Goal: Task Accomplishment & Management: Complete application form

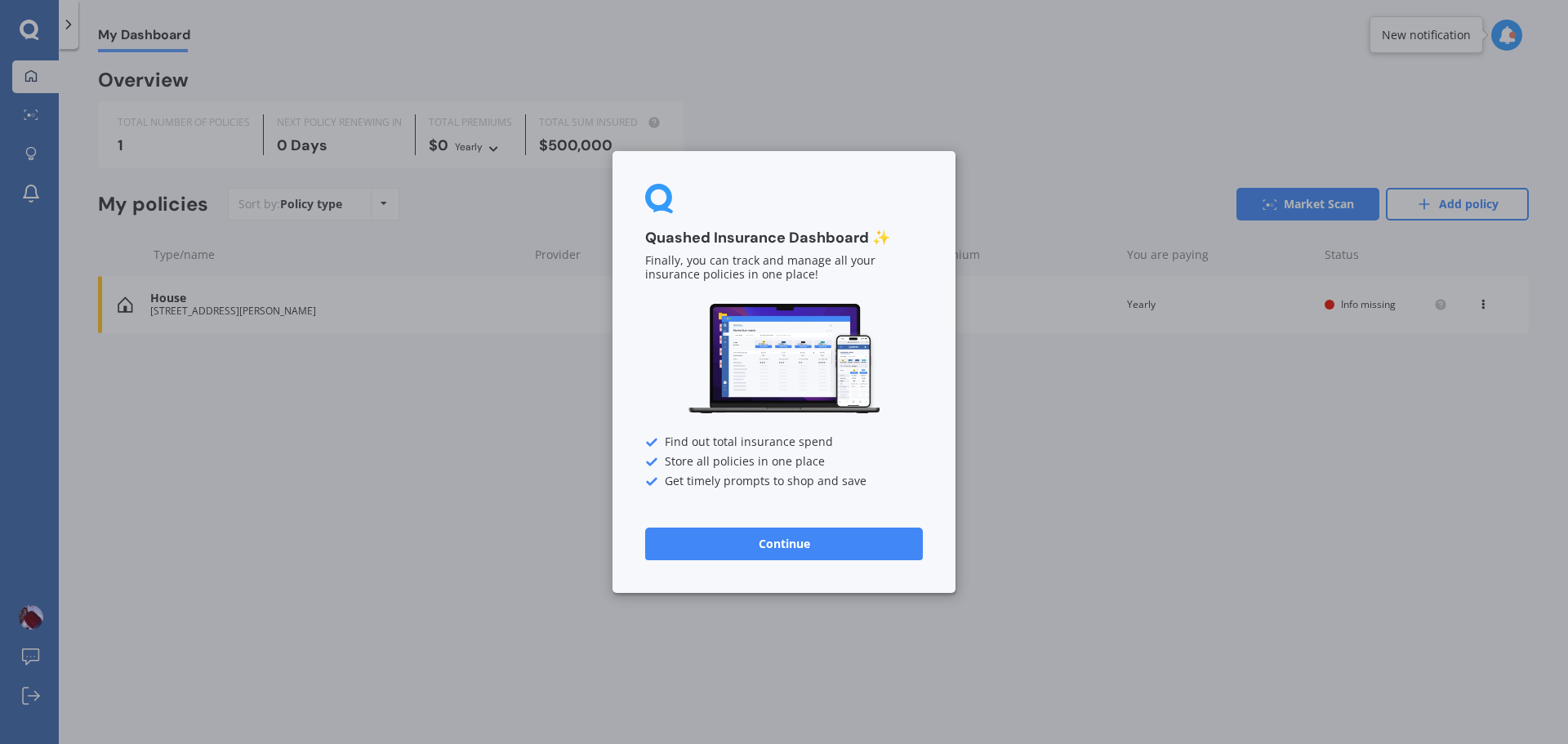
click at [798, 548] on button "Continue" at bounding box center [783, 544] width 278 height 32
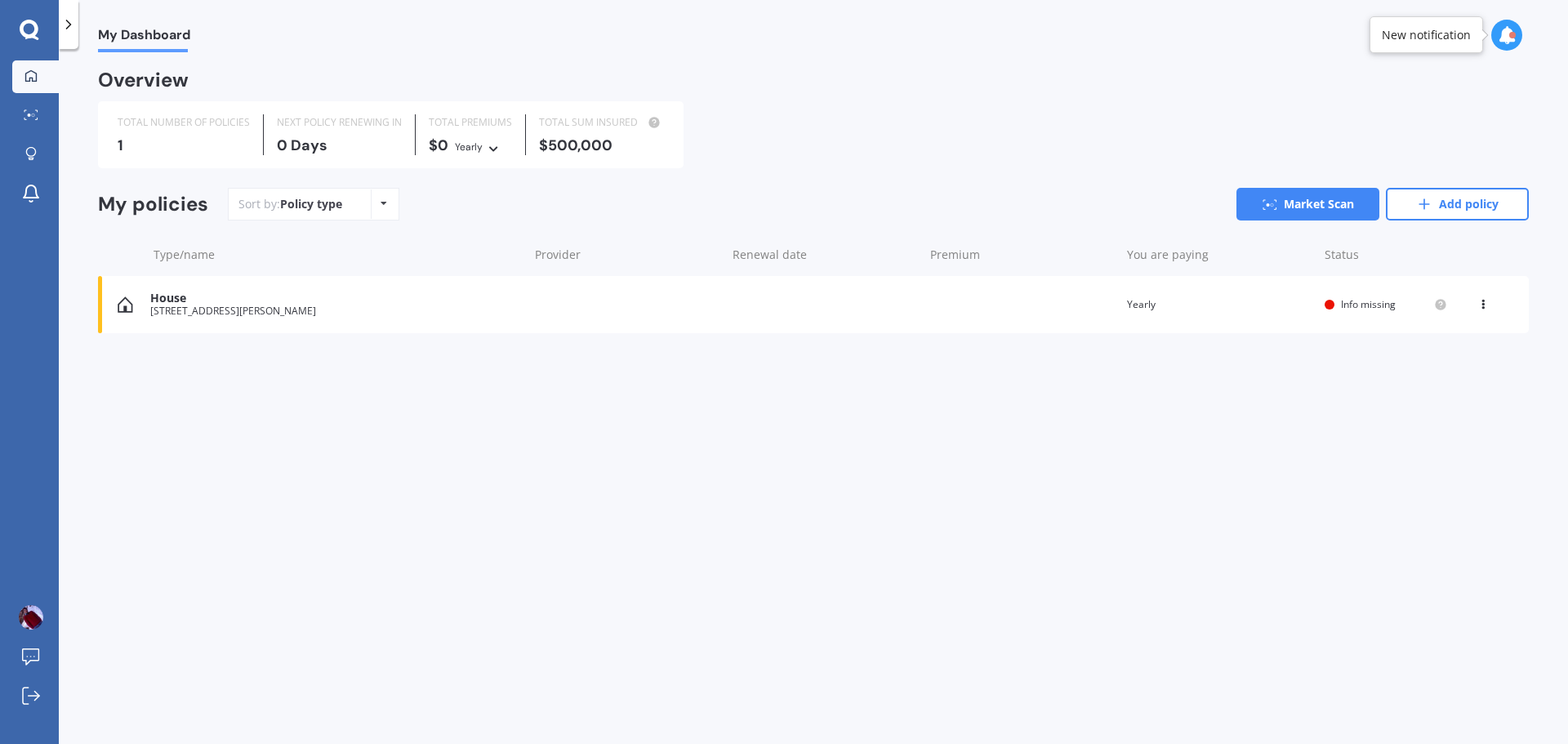
click at [253, 320] on div "House [STREET_ADDRESS][PERSON_NAME] Renewal date Premium You are paying Yearly …" at bounding box center [814, 304] width 1431 height 57
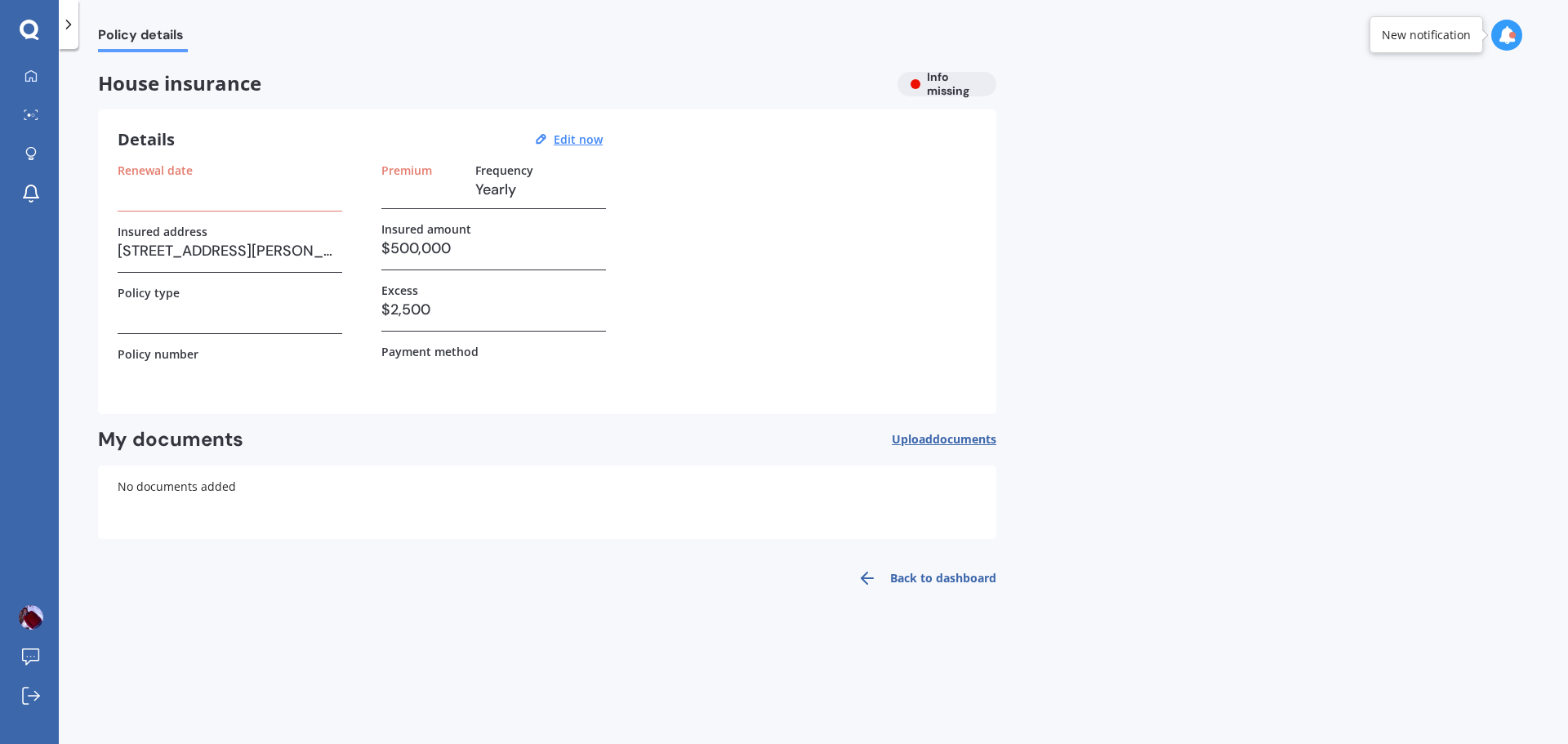
click at [165, 194] on h3 at bounding box center [229, 190] width 224 height 25
click at [188, 316] on h3 at bounding box center [229, 312] width 224 height 25
click at [434, 312] on h3 "$2,500" at bounding box center [493, 310] width 224 height 25
drag, startPoint x: 923, startPoint y: 581, endPoint x: 710, endPoint y: 615, distance: 215.7
click at [923, 581] on link "Back to dashboard" at bounding box center [922, 578] width 149 height 39
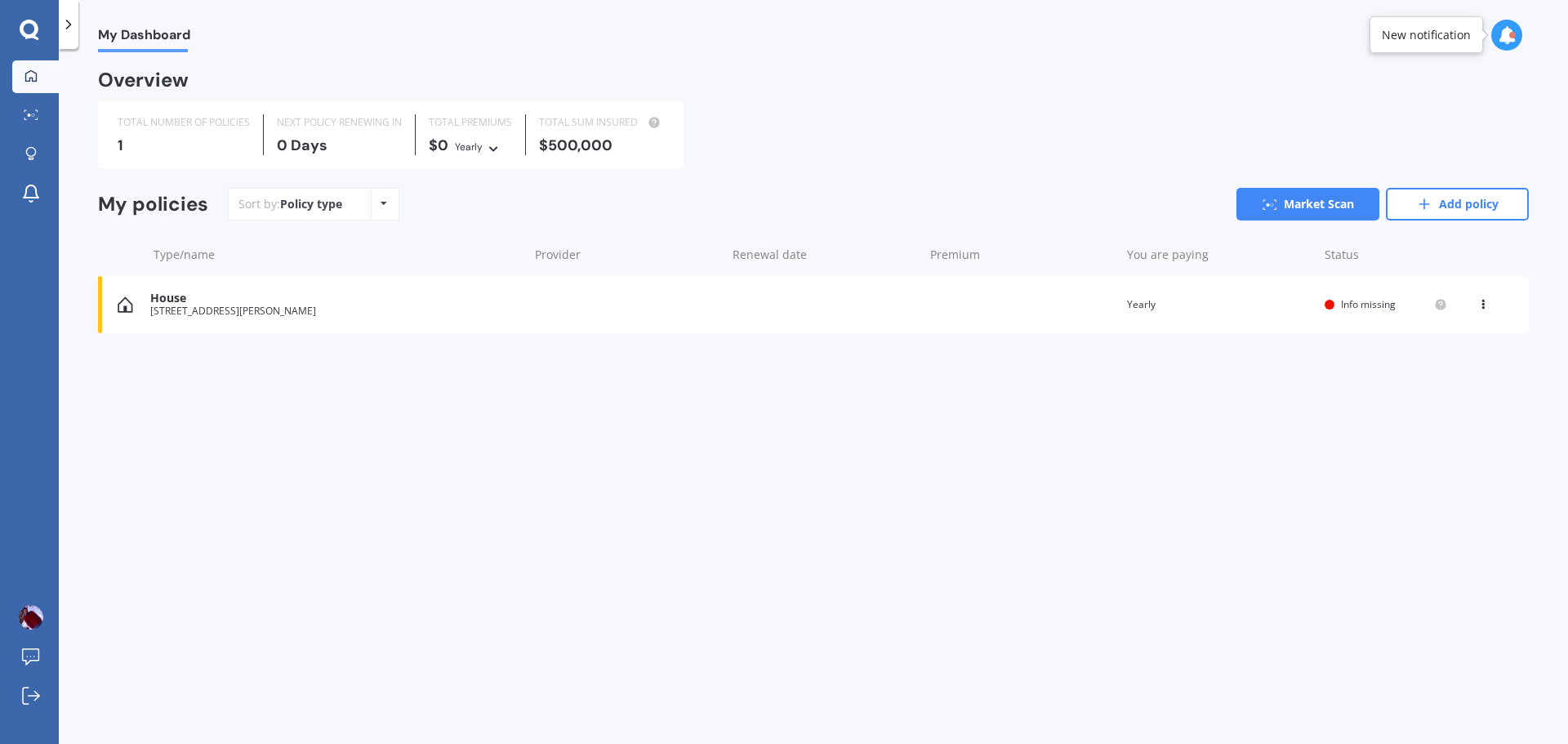
click at [207, 307] on div "[STREET_ADDRESS][PERSON_NAME]" at bounding box center [336, 311] width 370 height 11
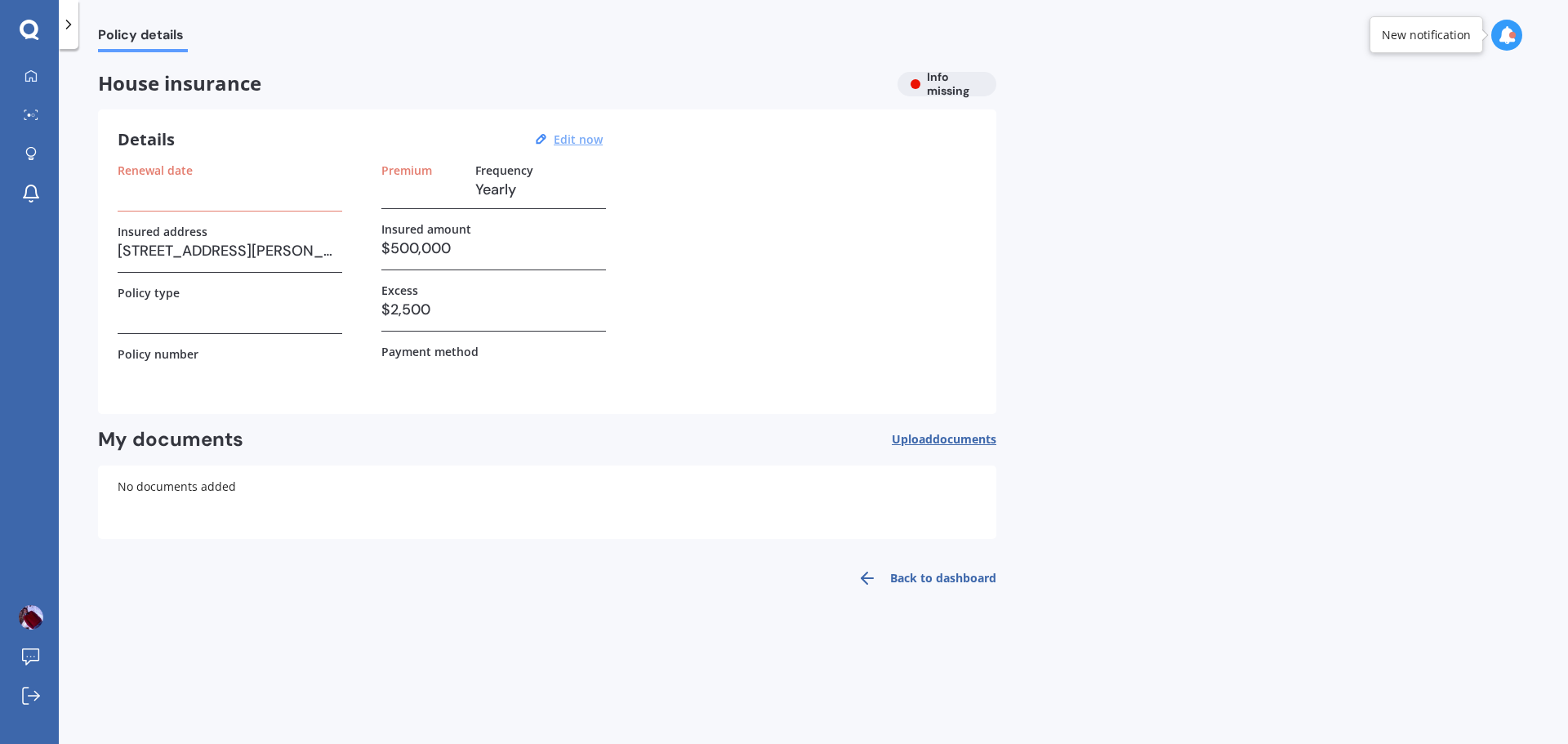
click at [573, 135] on u "Edit now" at bounding box center [578, 139] width 49 height 15
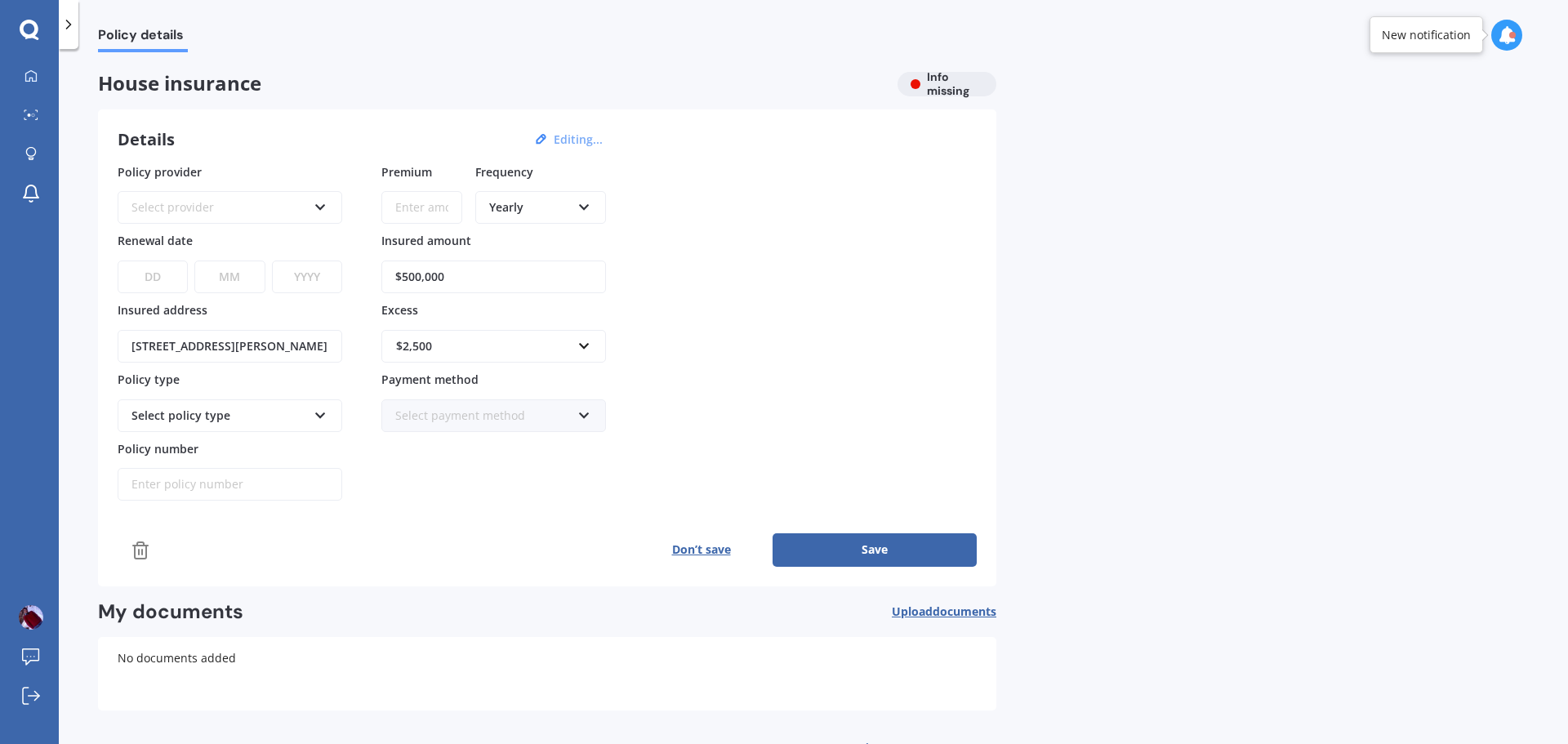
click at [155, 281] on select "DD 01 02 03 04 05 06 07 08 09 10 11 12 13 14 15 16 17 18 19 20 21 22 23 24 25 2…" at bounding box center [153, 277] width 71 height 32
click at [77, 250] on div "Policy details House insurance Info missing Details Editing... Policy provider …" at bounding box center [814, 400] width 1509 height 695
click at [447, 349] on div "$2,500" at bounding box center [484, 346] width 175 height 18
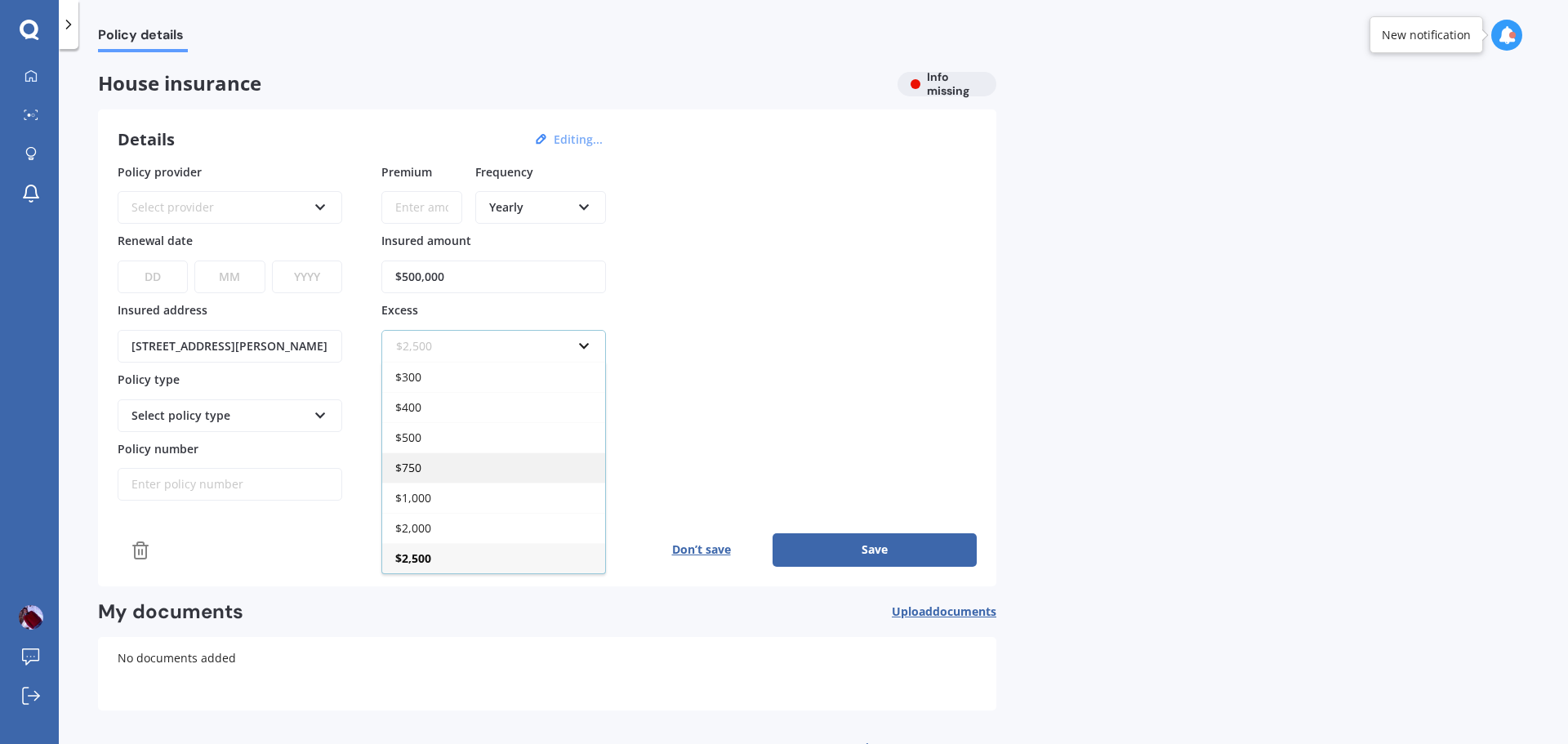
scroll to position [54, 0]
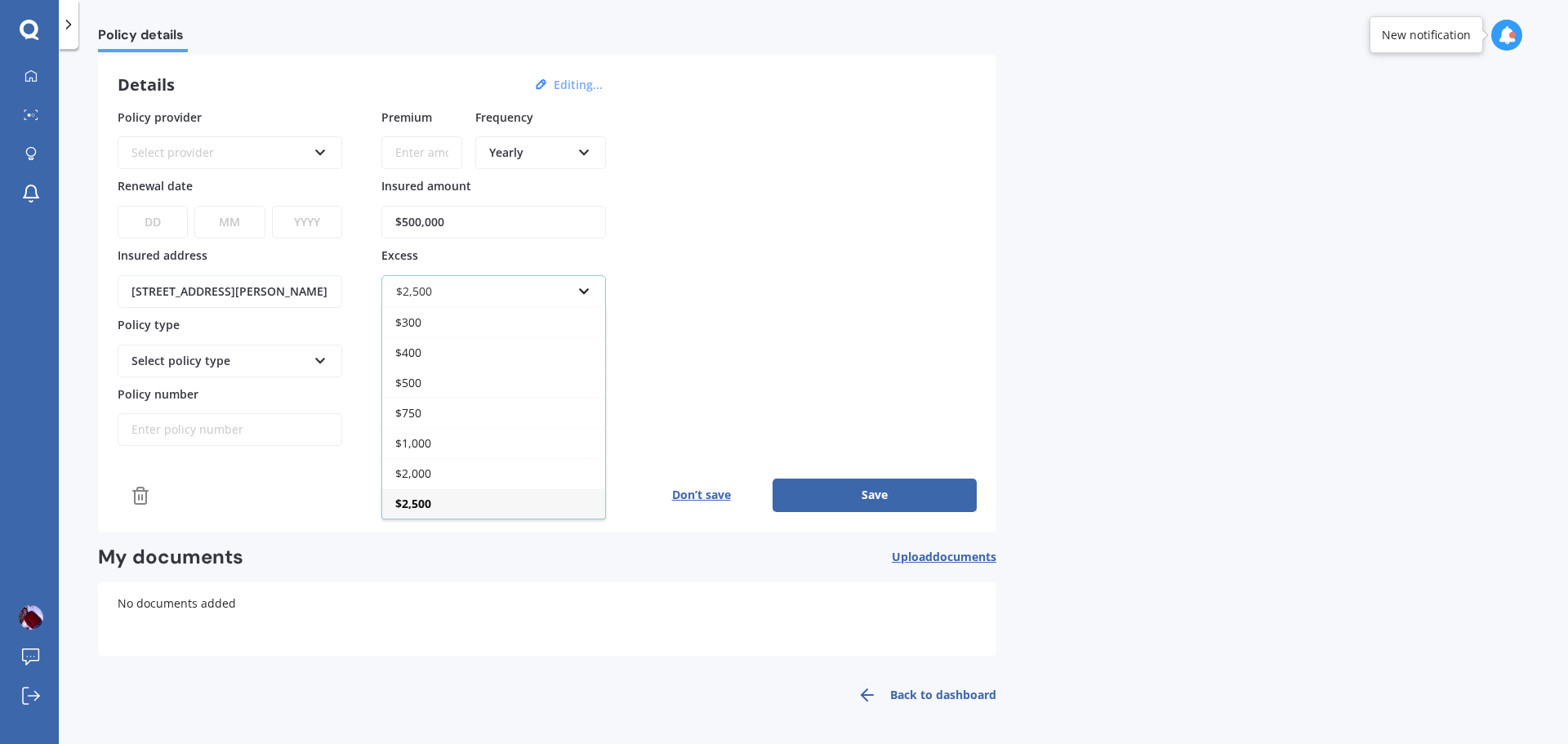
click at [446, 506] on div "$2,500" at bounding box center [494, 504] width 223 height 31
click at [212, 356] on div "Select policy type" at bounding box center [219, 361] width 175 height 18
click at [225, 364] on div "Select policy type" at bounding box center [219, 361] width 175 height 18
click at [212, 368] on div "Select policy type" at bounding box center [219, 361] width 175 height 18
click at [201, 367] on div "Select policy type" at bounding box center [219, 361] width 175 height 18
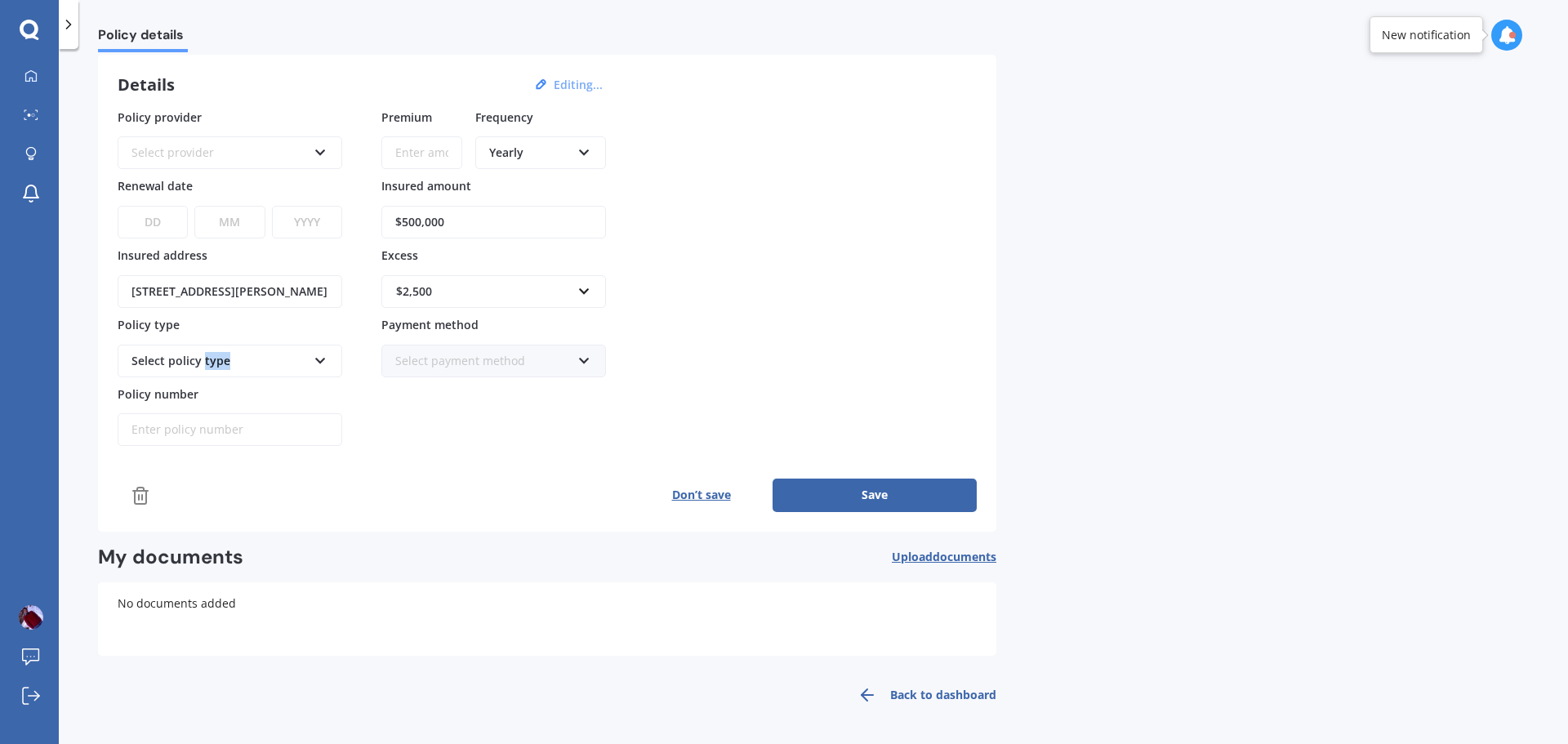
click at [201, 365] on div "Select policy type" at bounding box center [219, 361] width 175 height 18
click at [199, 364] on div "Select policy type" at bounding box center [219, 361] width 175 height 18
click at [869, 503] on button "Save" at bounding box center [875, 495] width 204 height 32
click at [185, 151] on div "Select provider" at bounding box center [222, 153] width 169 height 18
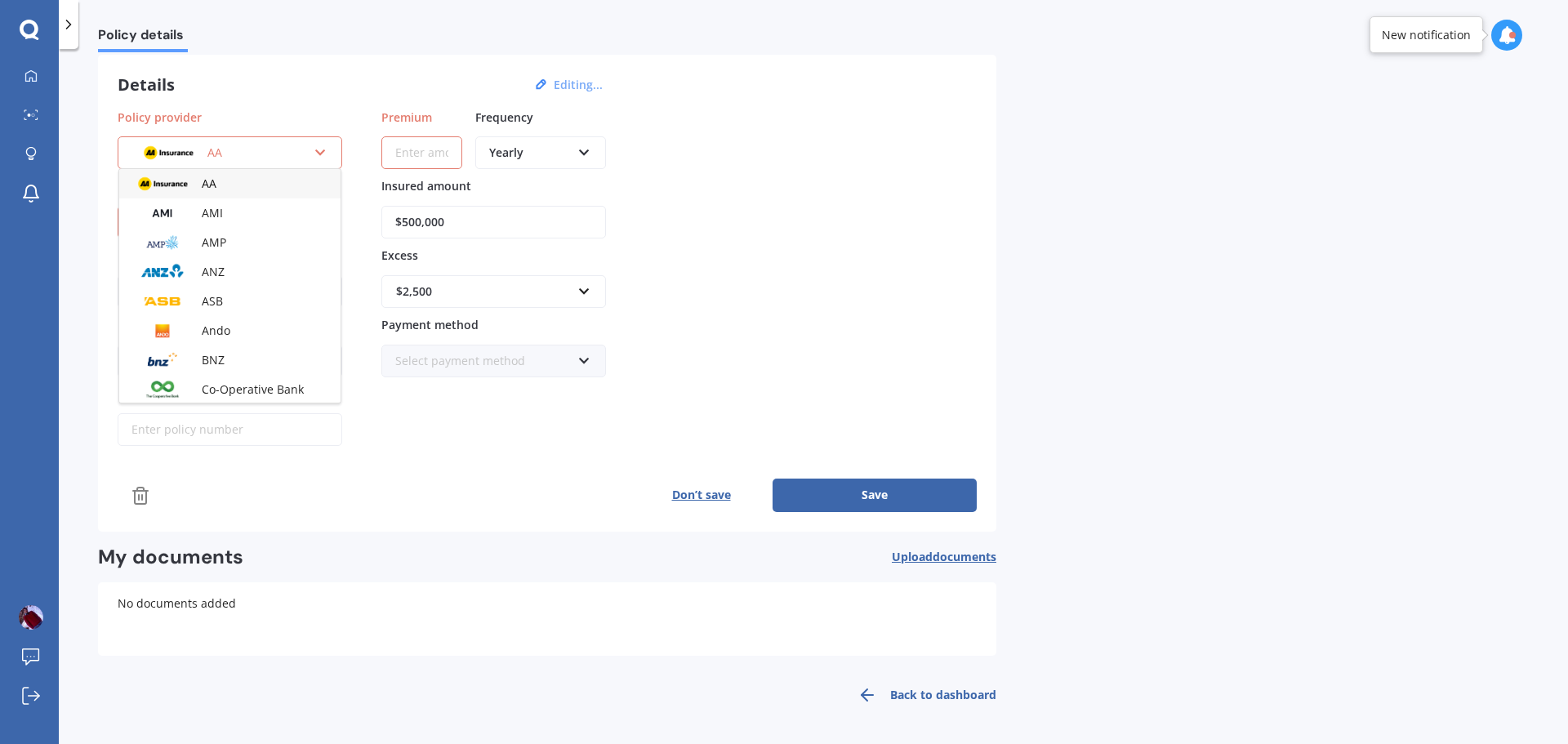
click at [283, 152] on div "AA" at bounding box center [222, 153] width 169 height 18
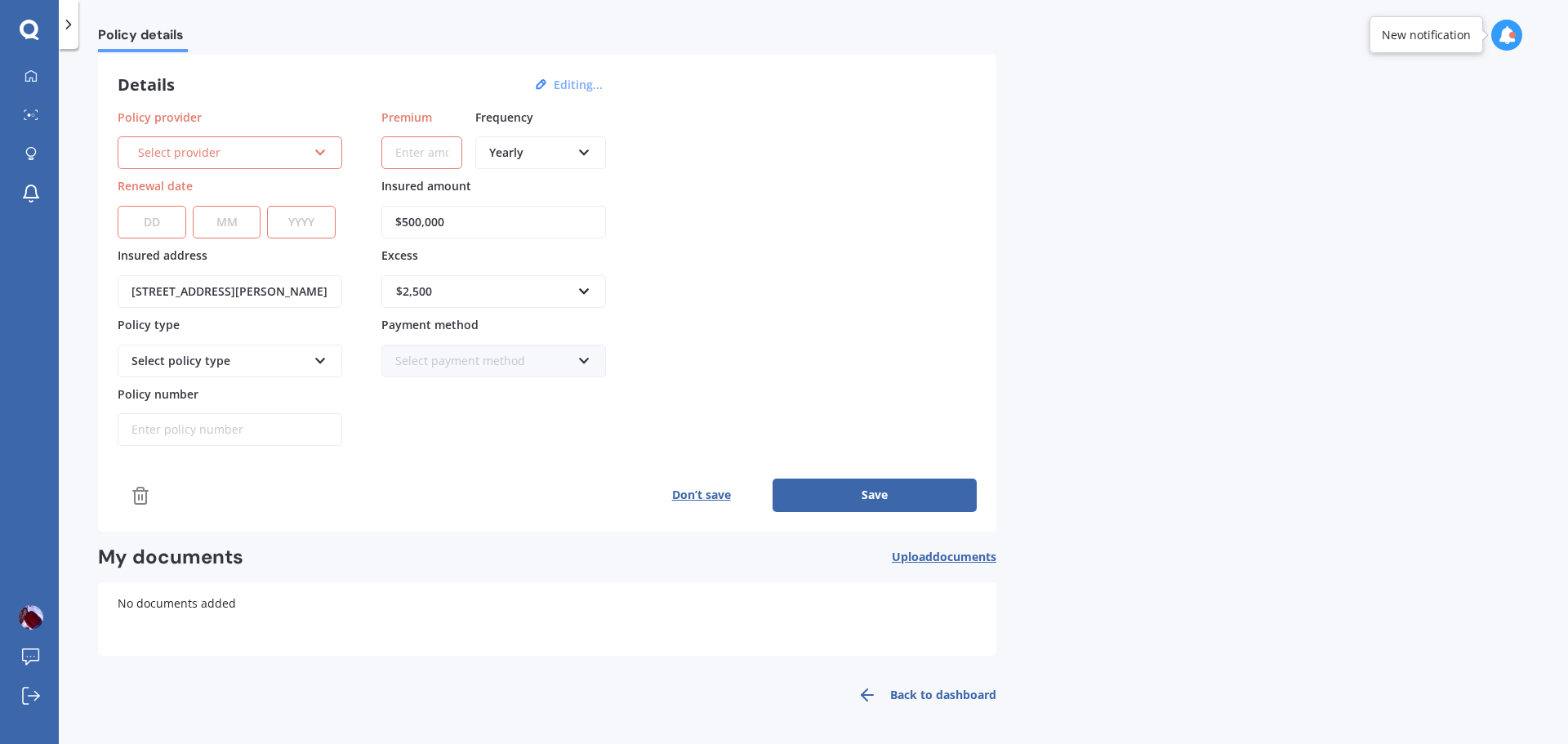
click at [316, 149] on icon at bounding box center [320, 150] width 14 height 11
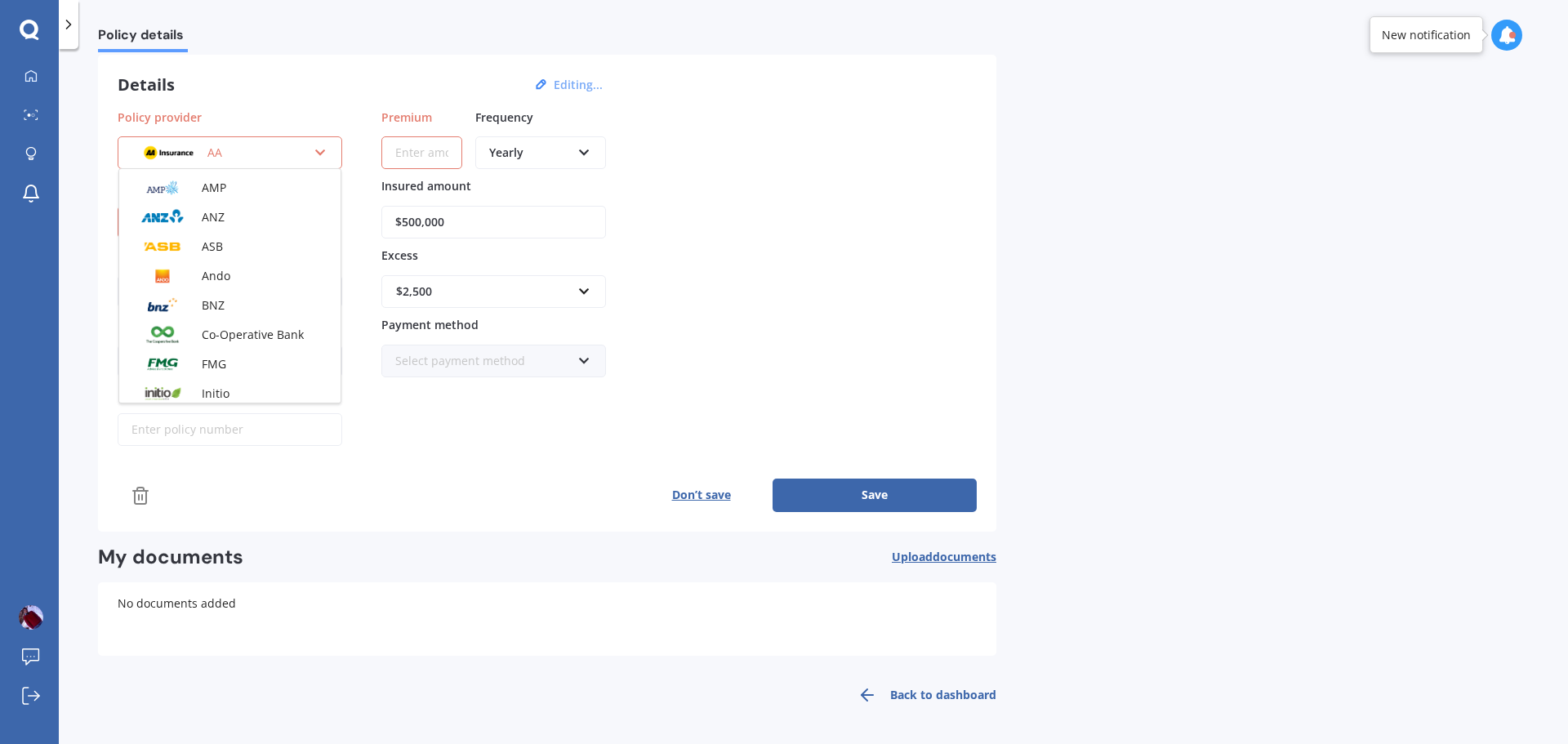
scroll to position [0, 0]
click at [239, 74] on div "Details Editing..." at bounding box center [362, 85] width 490 height 21
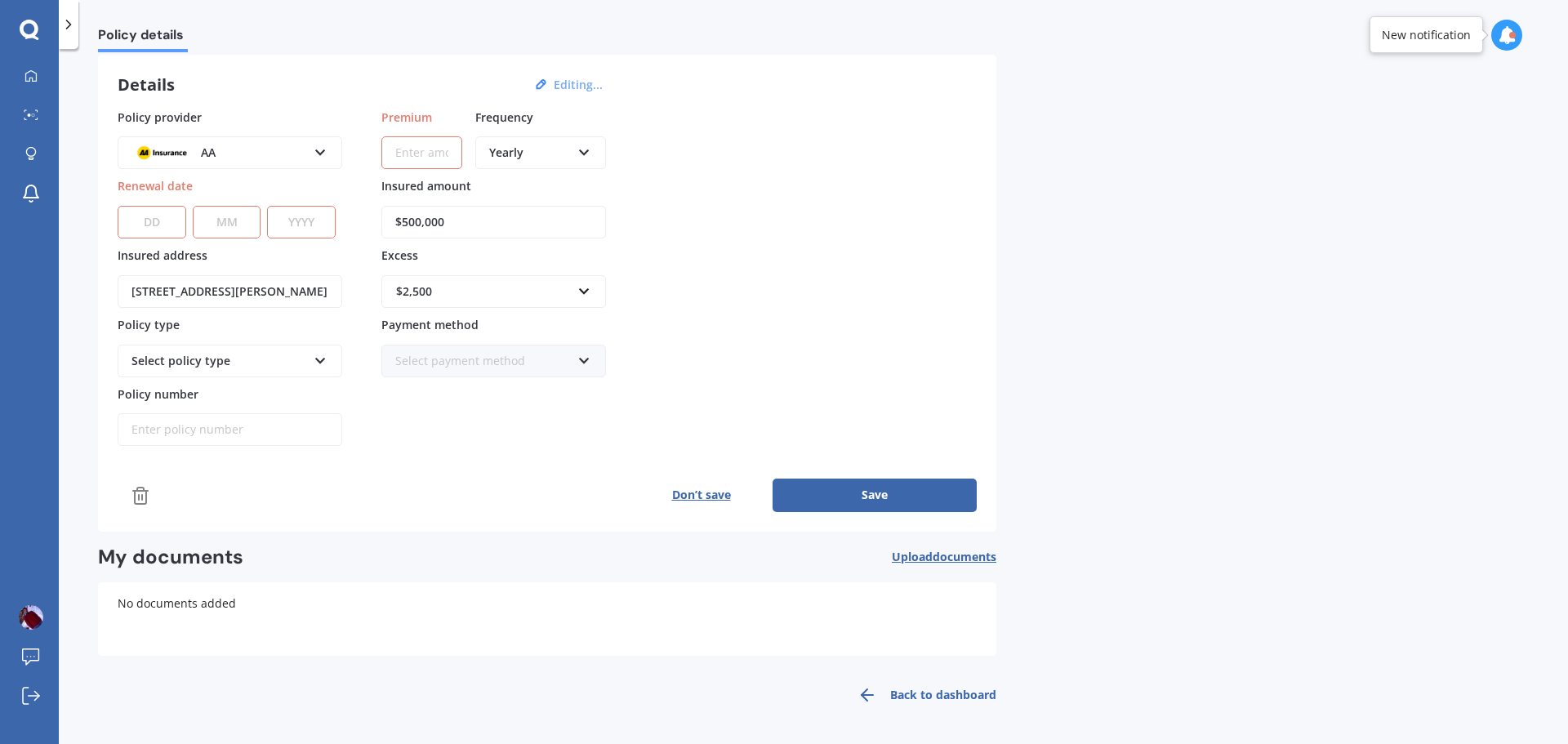
click at [71, 31] on icon at bounding box center [68, 24] width 16 height 16
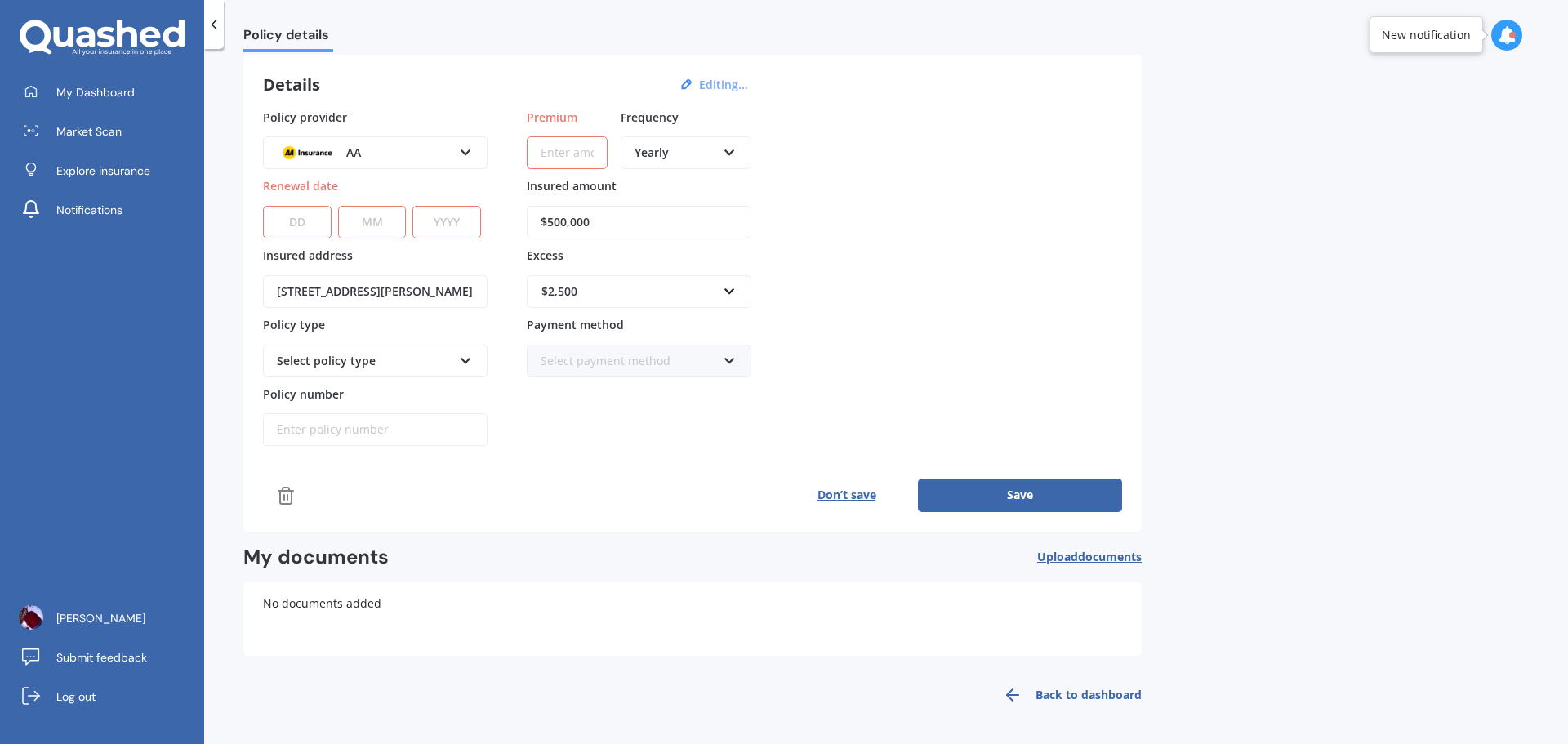
click at [371, 146] on div "AA" at bounding box center [364, 153] width 175 height 18
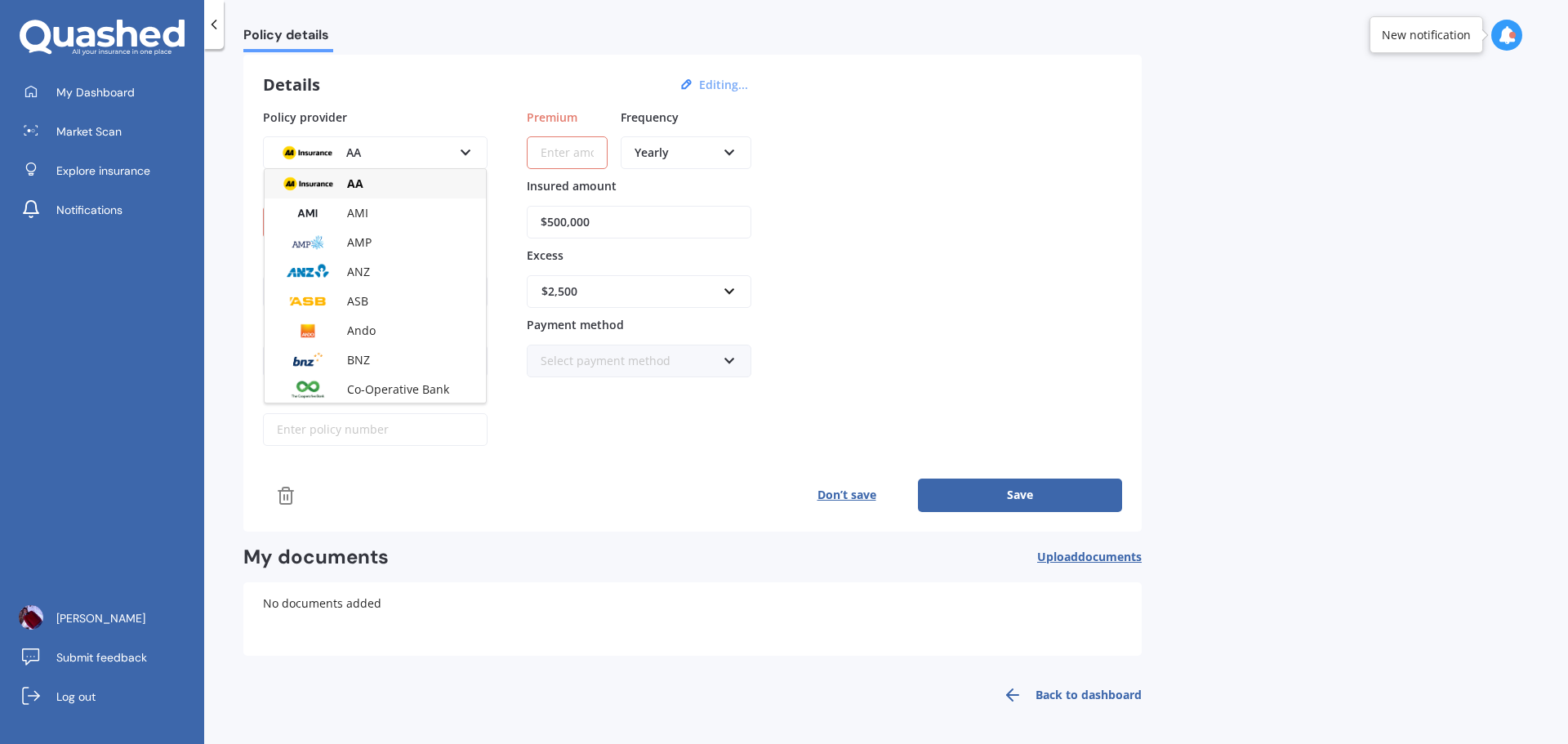
click at [374, 149] on div "AA" at bounding box center [364, 153] width 175 height 18
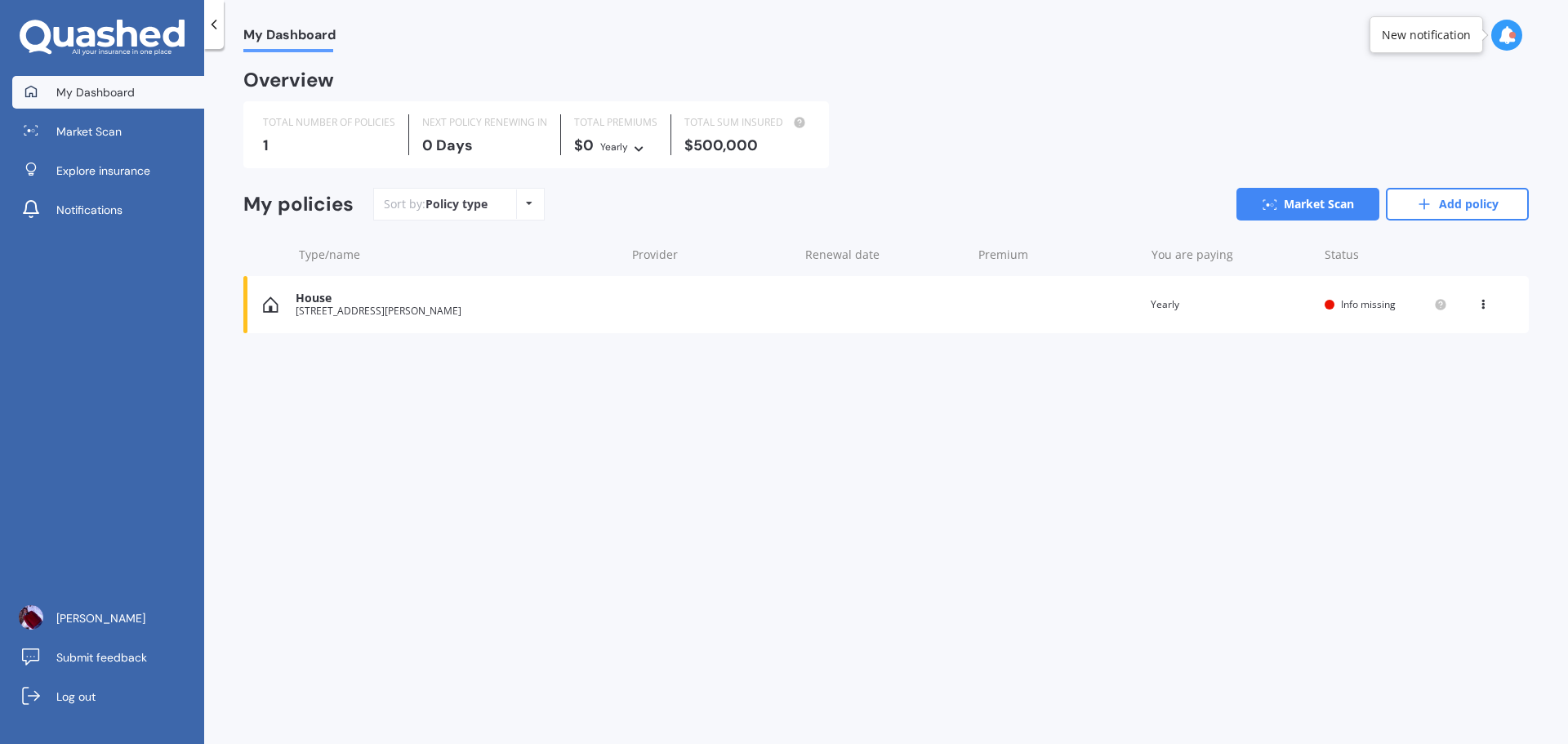
click at [1361, 303] on span "Info missing" at bounding box center [1368, 304] width 54 height 14
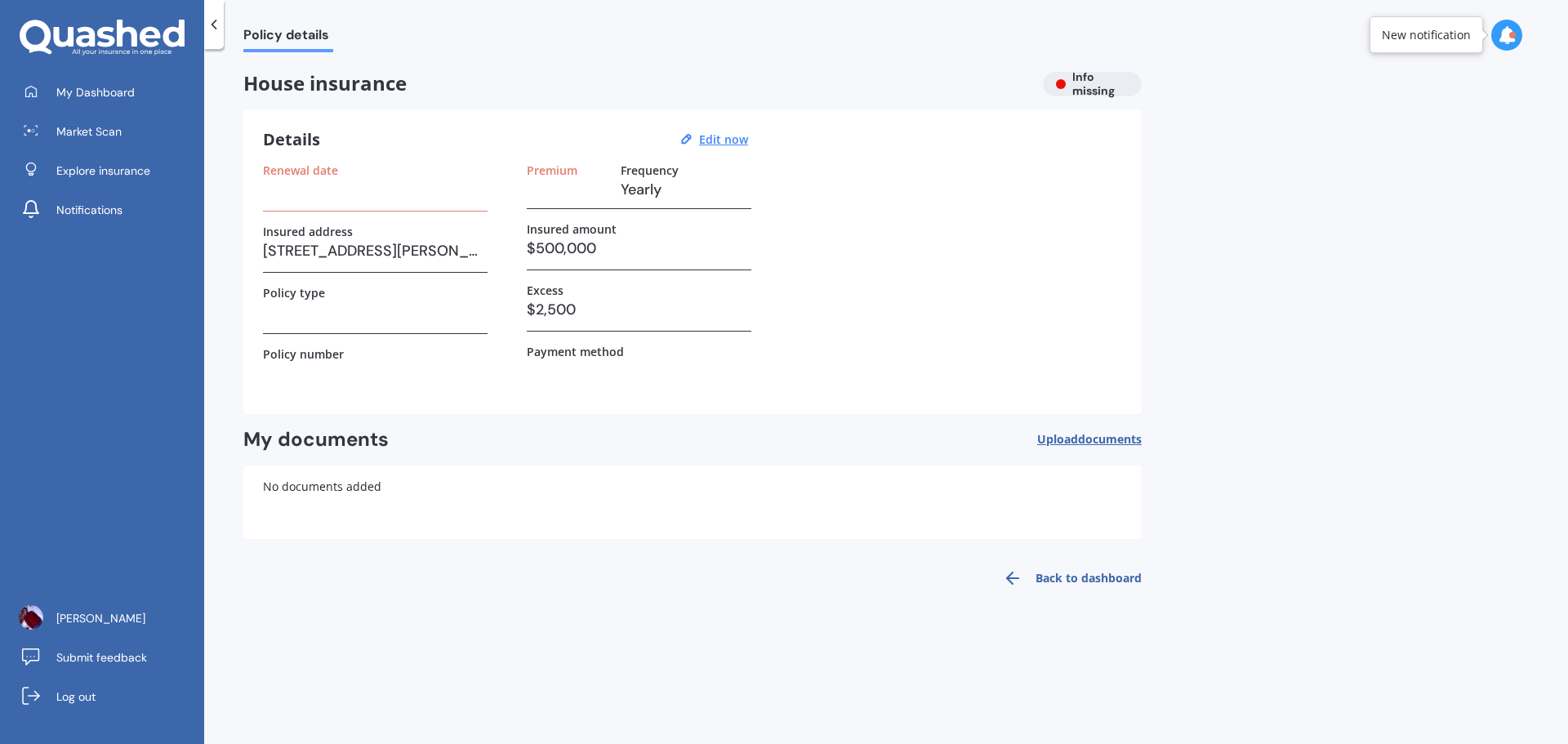
click at [384, 199] on h3 at bounding box center [375, 190] width 224 height 25
click at [329, 196] on h3 at bounding box center [375, 190] width 224 height 25
click at [379, 194] on h3 at bounding box center [375, 190] width 224 height 25
